Goal: Navigation & Orientation: Understand site structure

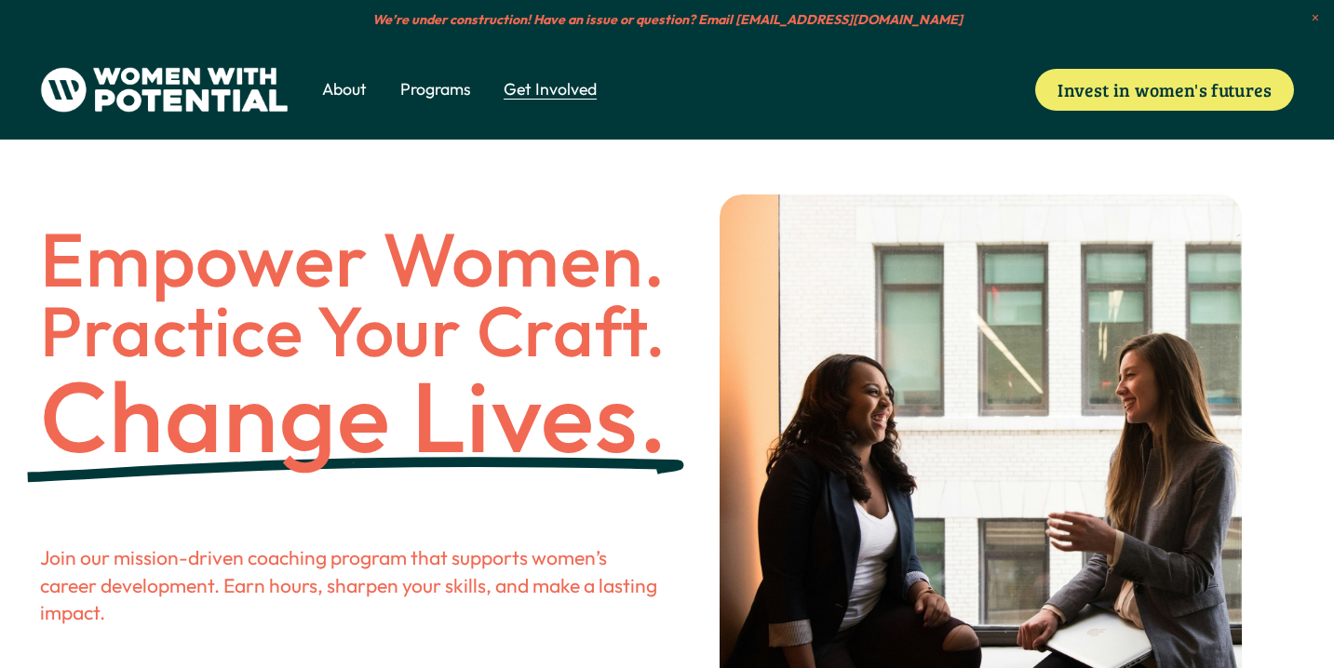
click at [204, 92] on img at bounding box center [164, 90] width 248 height 47
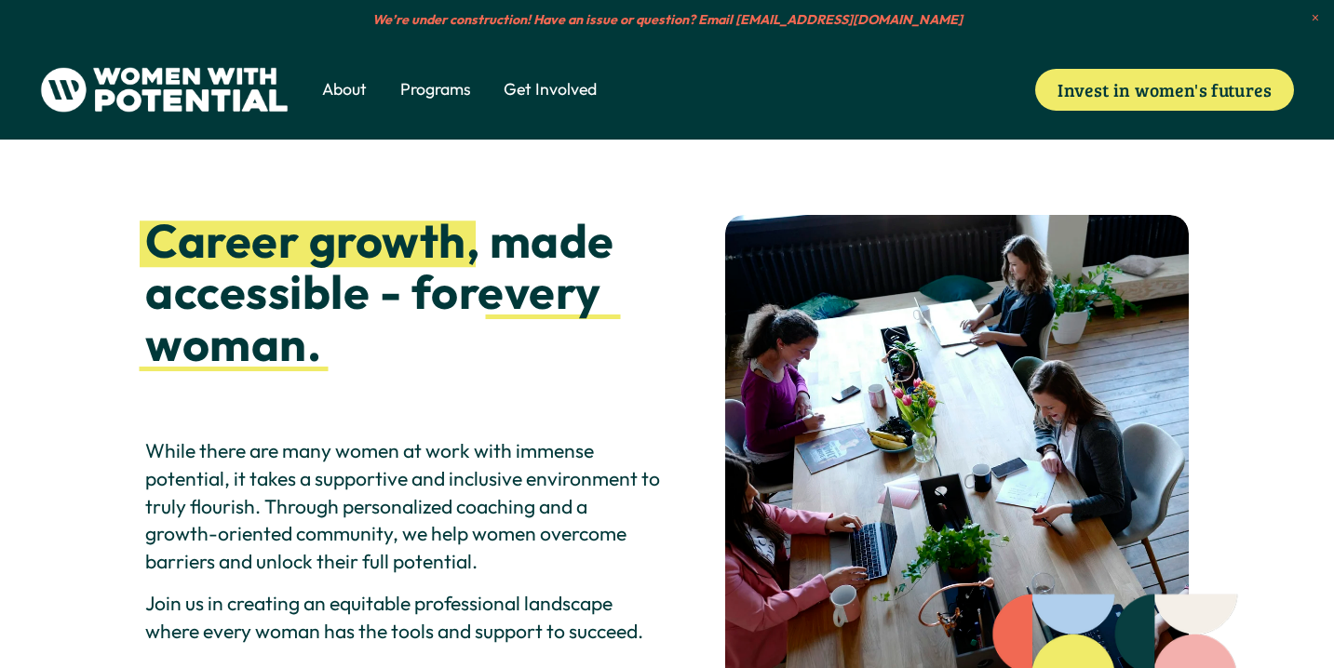
click at [0, 0] on span "Meet the Board" at bounding box center [0, 0] width 0 height 0
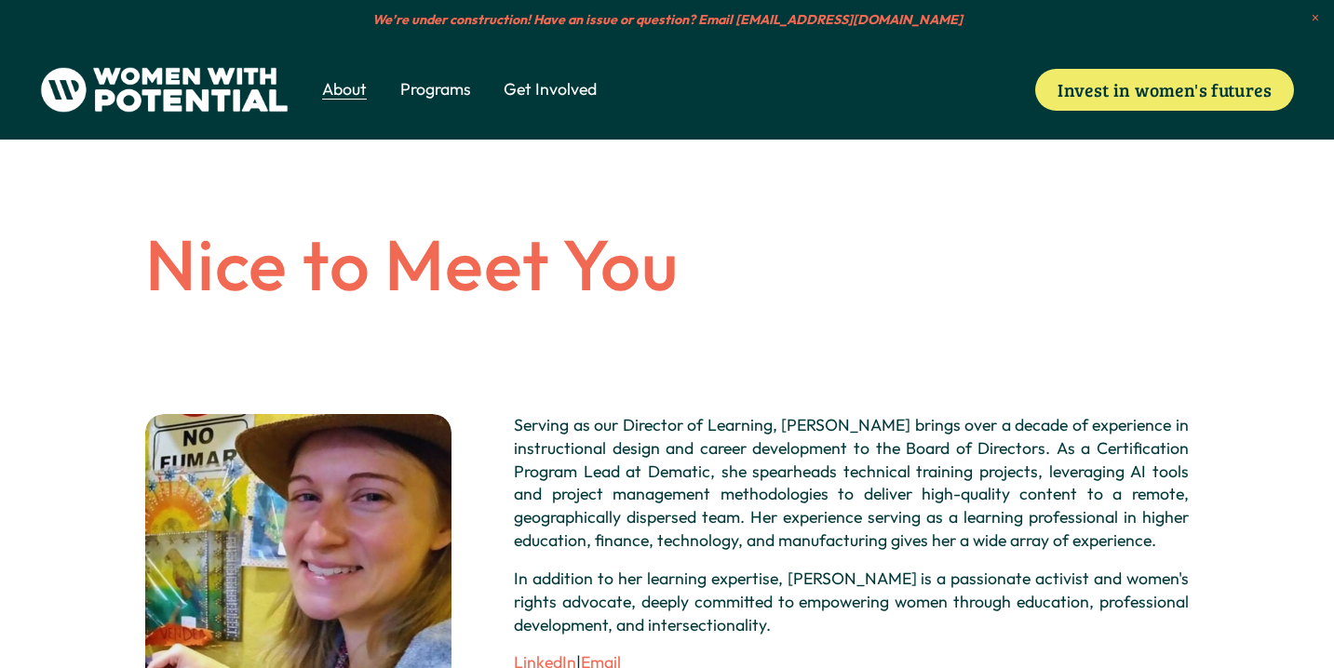
click at [0, 0] on span "Vision & Values" at bounding box center [0, 0] width 0 height 0
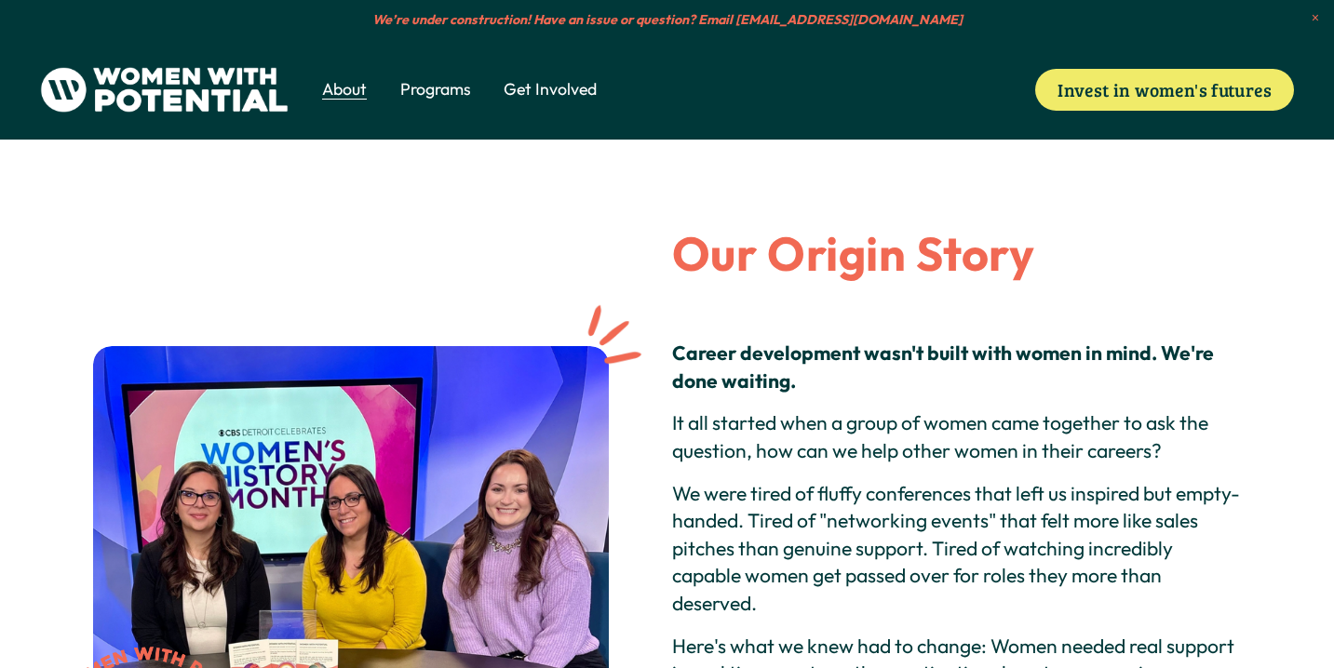
click at [0, 0] on span "The Table" at bounding box center [0, 0] width 0 height 0
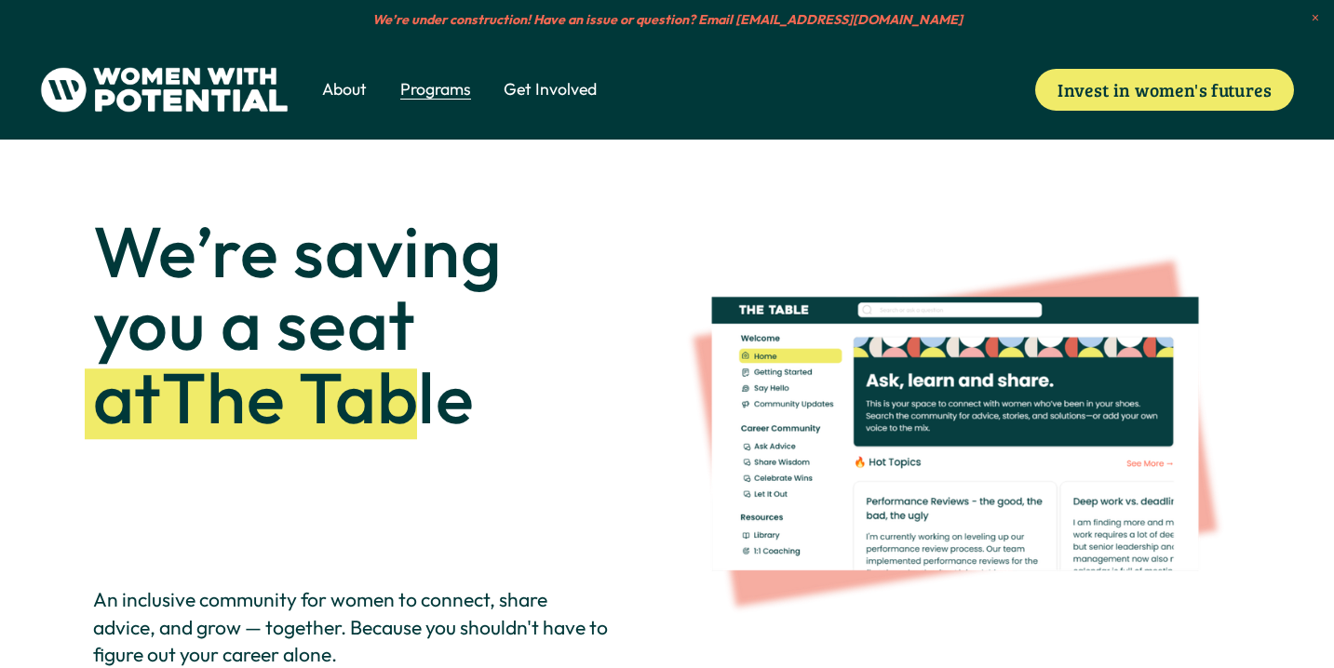
click at [0, 0] on span "Volunteer" at bounding box center [0, 0] width 0 height 0
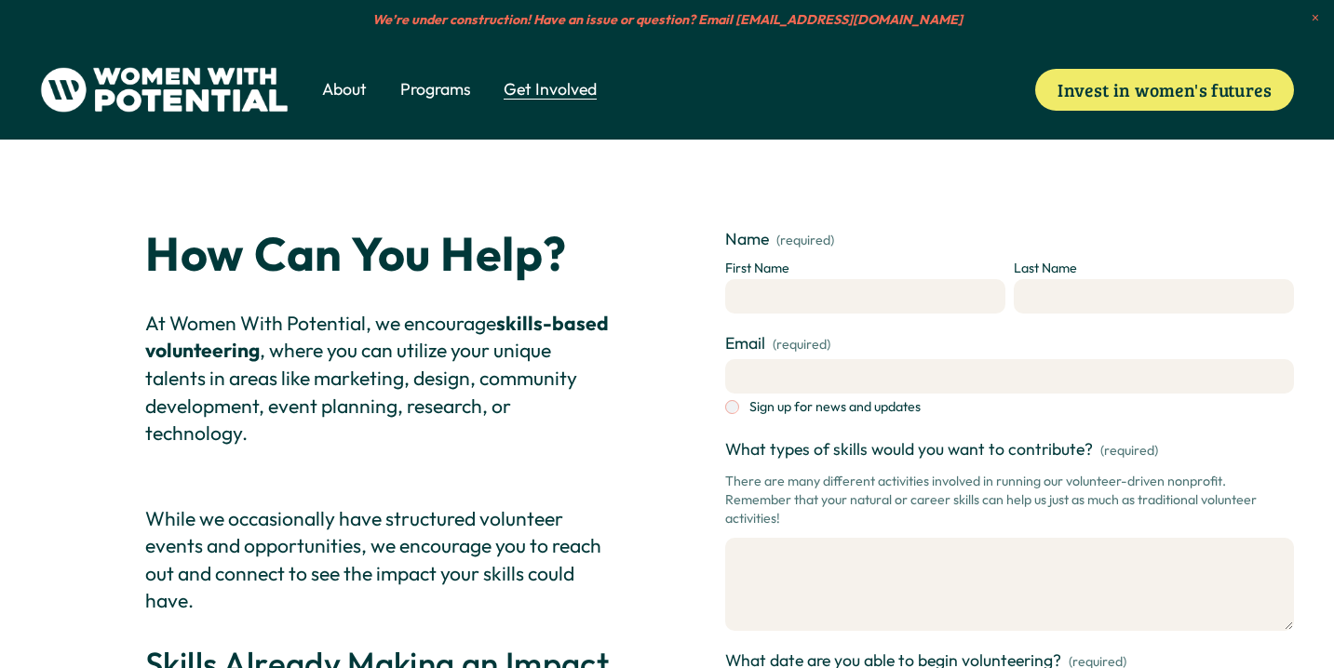
click at [0, 0] on span "The Table" at bounding box center [0, 0] width 0 height 0
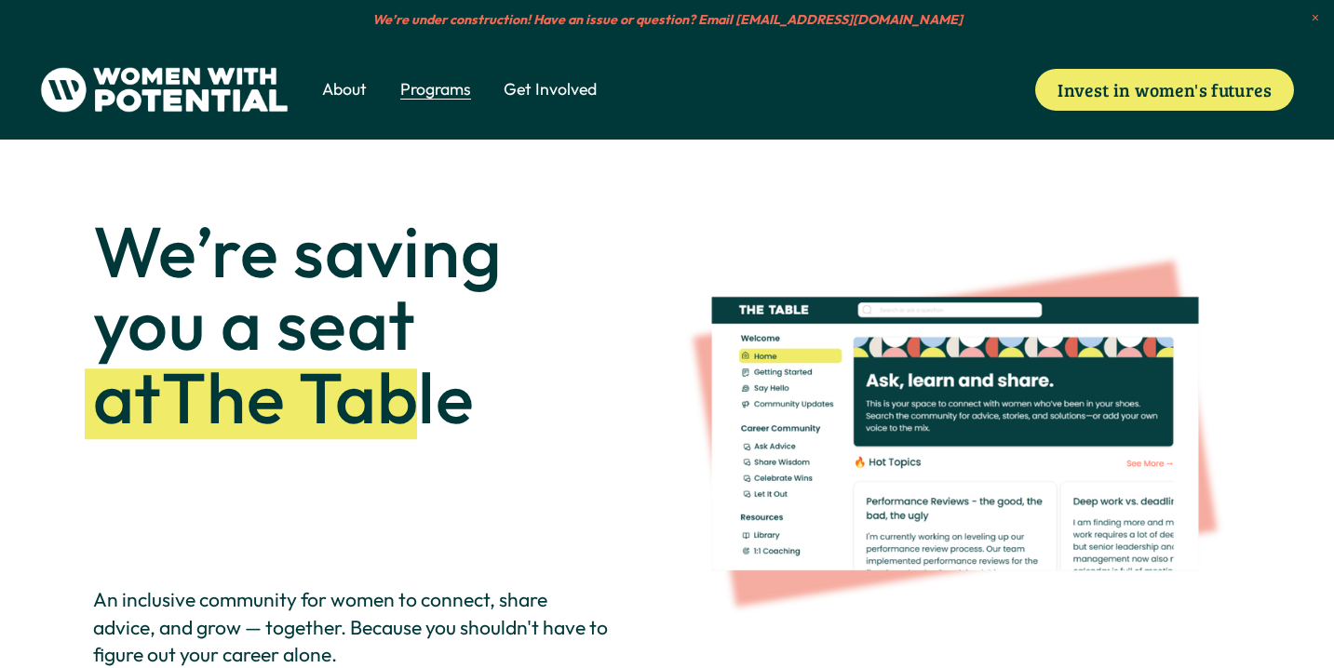
click at [0, 0] on span "1:1 Coaching" at bounding box center [0, 0] width 0 height 0
